Goal: Task Accomplishment & Management: Use online tool/utility

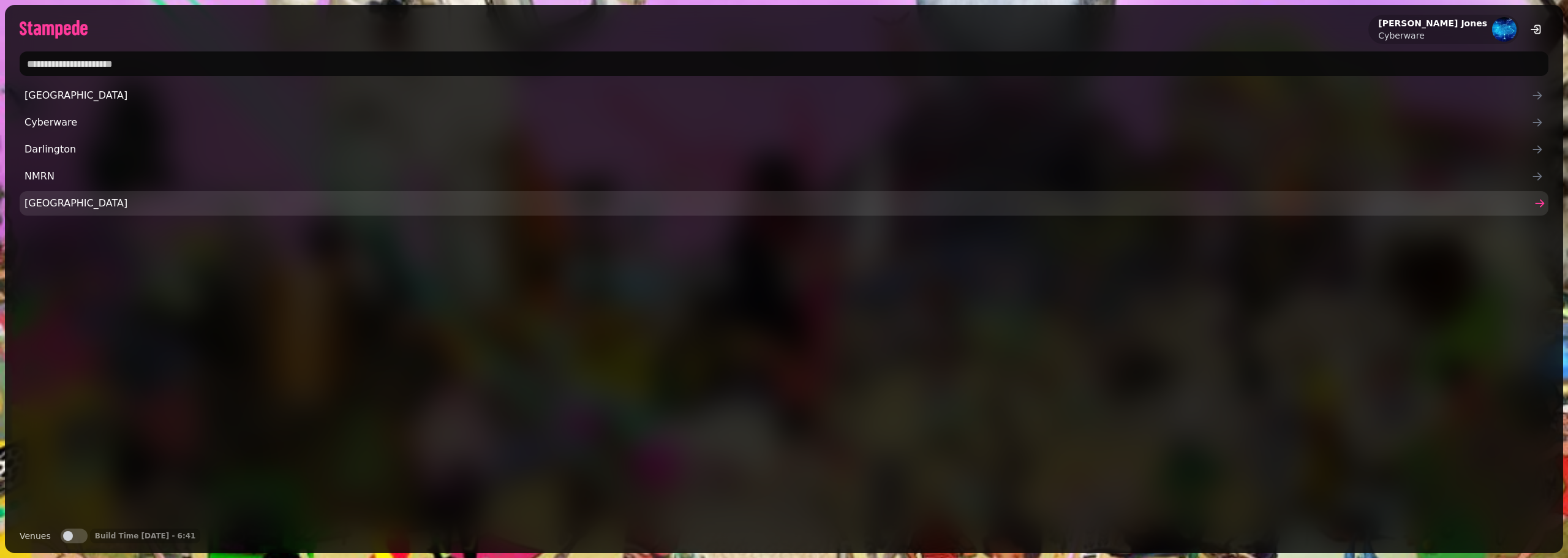
click at [51, 204] on span "[GEOGRAPHIC_DATA]" at bounding box center [778, 203] width 1506 height 15
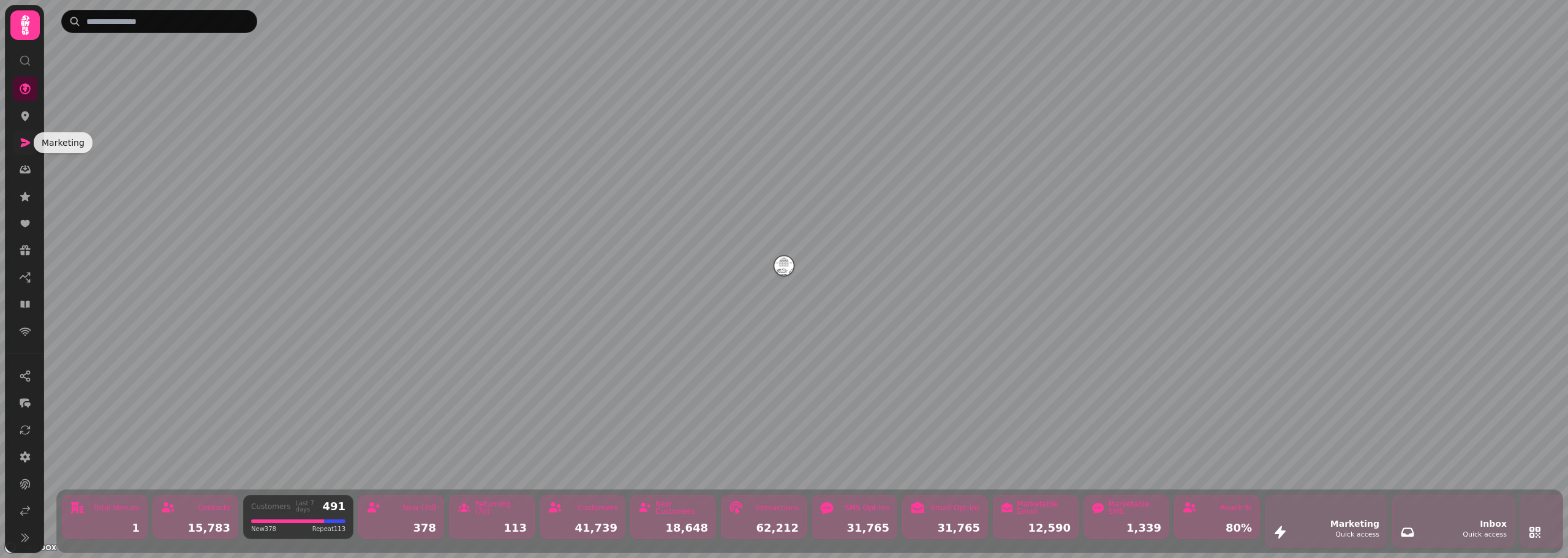
click at [24, 138] on icon at bounding box center [25, 143] width 12 height 12
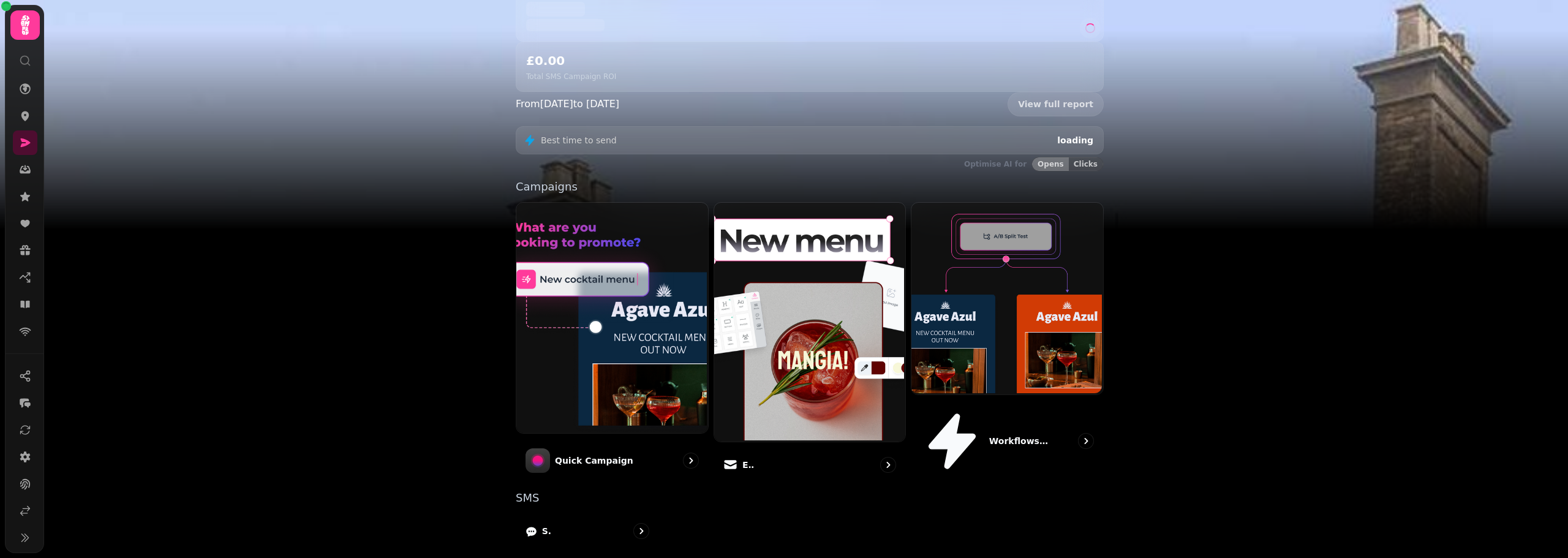
scroll to position [207, 0]
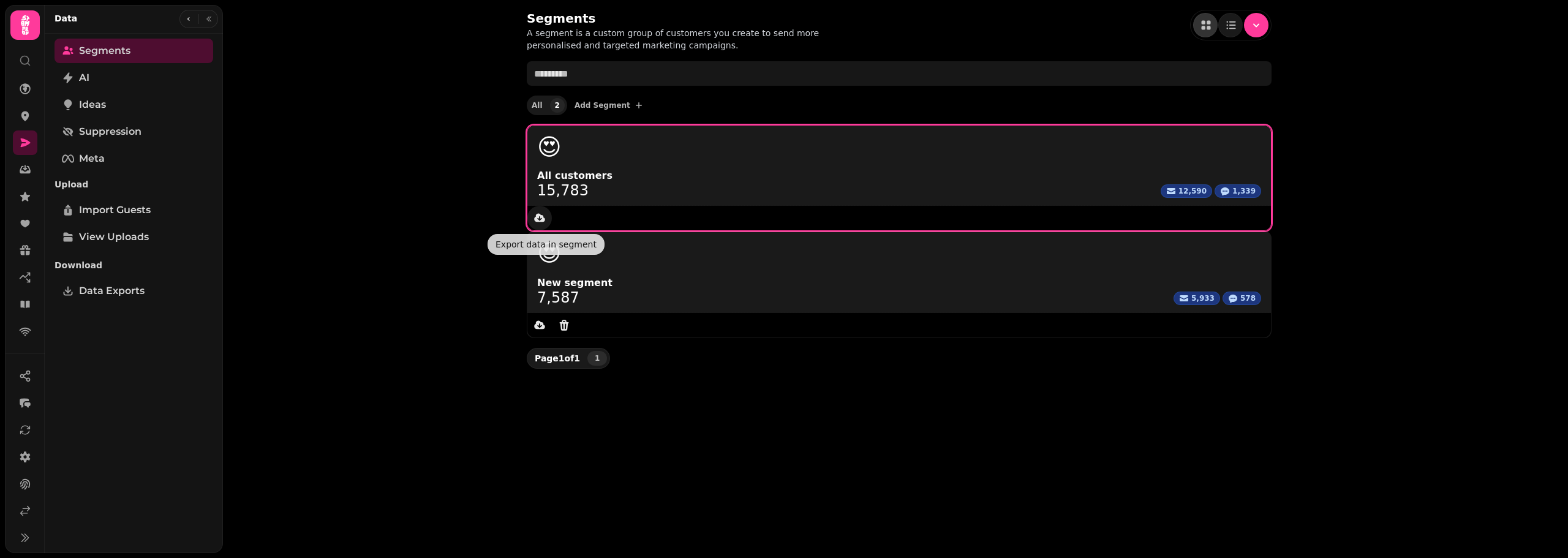
click at [540, 221] on icon "data export" at bounding box center [540, 217] width 11 height 9
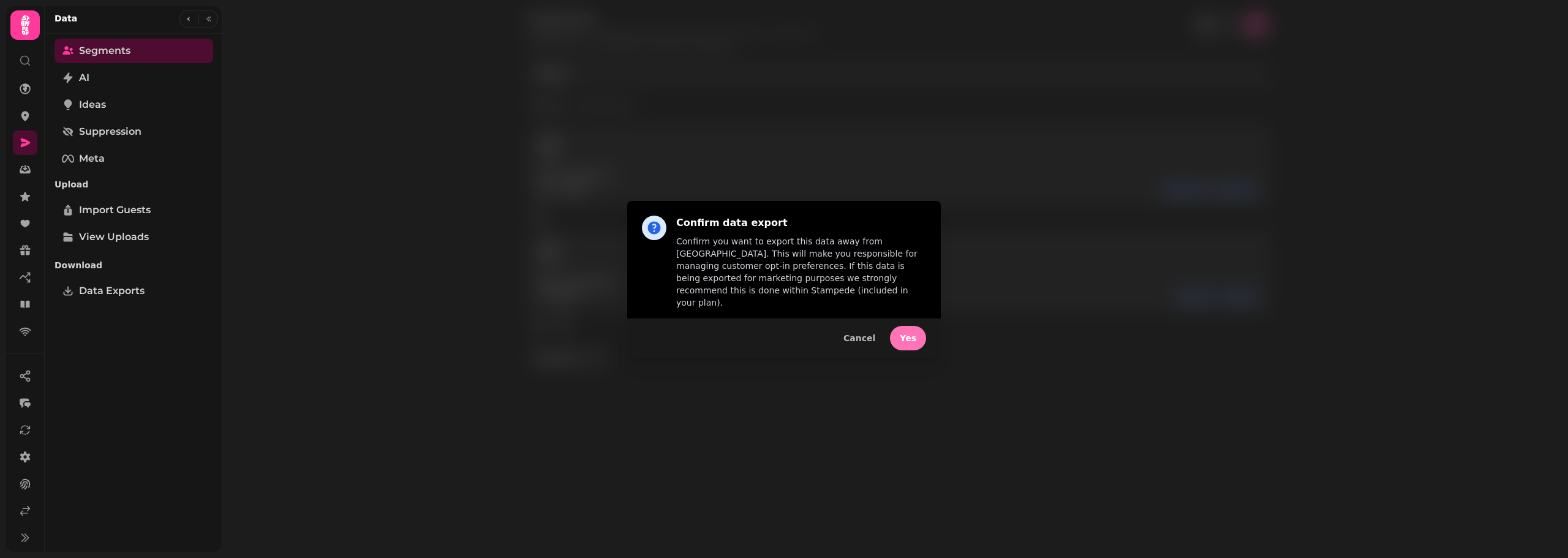
click at [916, 332] on button "Yes" at bounding box center [908, 338] width 36 height 25
